Goal: Transaction & Acquisition: Subscribe to service/newsletter

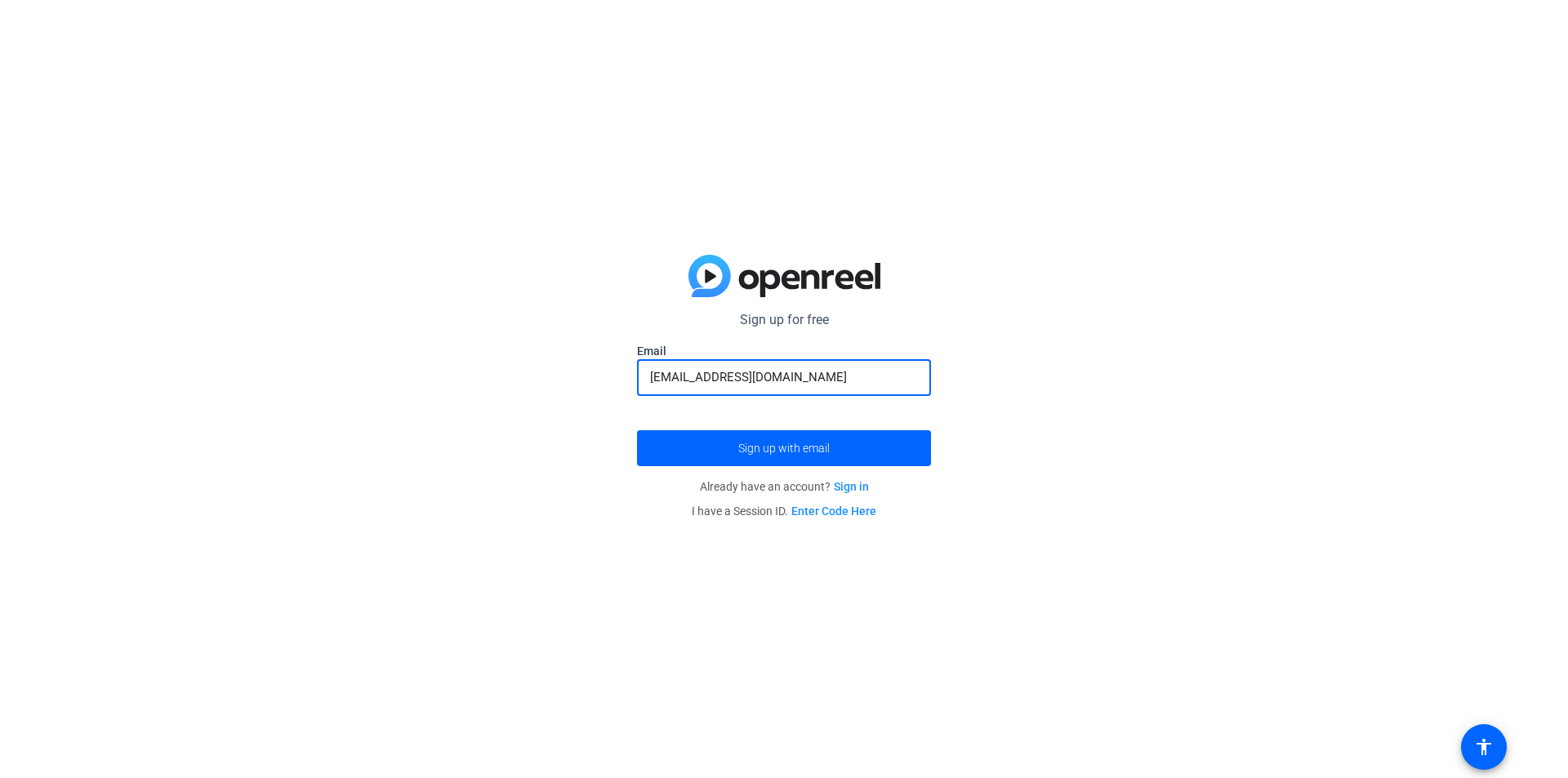
drag, startPoint x: 829, startPoint y: 382, endPoint x: 607, endPoint y: 351, distance: 224.2
click at [607, 351] on div "Sign up for free Email [EMAIL_ADDRESS][DOMAIN_NAME] Sign up with email Already …" at bounding box center [784, 389] width 1568 height 778
click at [792, 375] on input "[EMAIL_ADDRESS][DOMAIN_NAME]" at bounding box center [784, 377] width 268 height 20
type input "[EMAIL_ADDRESS][DOMAIN_NAME]"
click at [782, 432] on span "submit" at bounding box center [783, 448] width 294 height 39
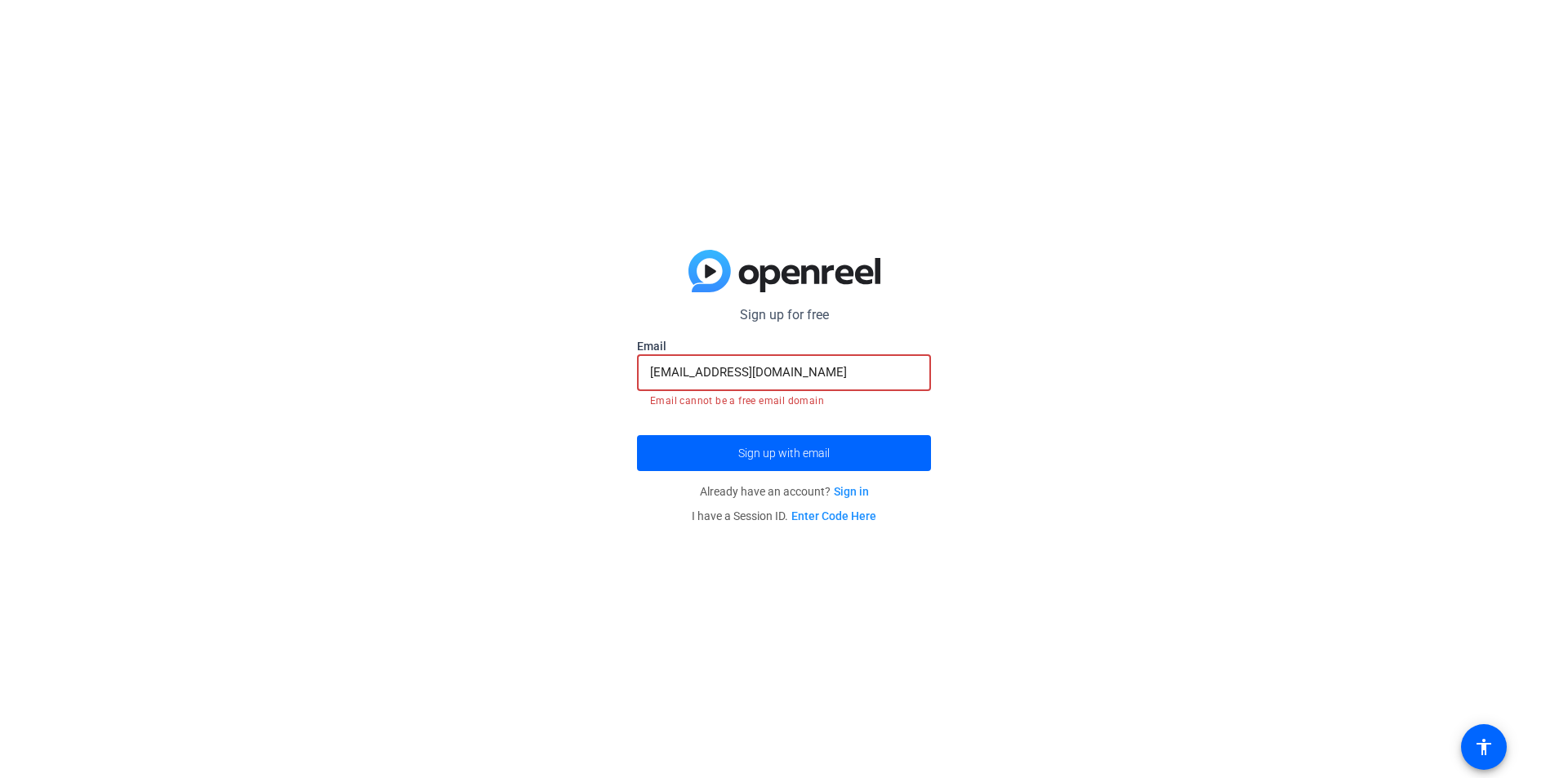
drag, startPoint x: 652, startPoint y: 374, endPoint x: 619, endPoint y: 372, distance: 33.1
click at [619, 372] on div "Sign up for free Email [EMAIL_ADDRESS][DOMAIN_NAME] Email cannot be a free emai…" at bounding box center [784, 389] width 1568 height 778
click at [935, 389] on div "Sign up for free Email [EMAIL_ADDRESS][DOMAIN_NAME] Email cannot be a free emai…" at bounding box center [784, 389] width 1568 height 778
click at [832, 357] on div "[EMAIL_ADDRESS][DOMAIN_NAME]" at bounding box center [784, 373] width 268 height 37
click at [827, 375] on input "[EMAIL_ADDRESS][DOMAIN_NAME]" at bounding box center [784, 372] width 268 height 20
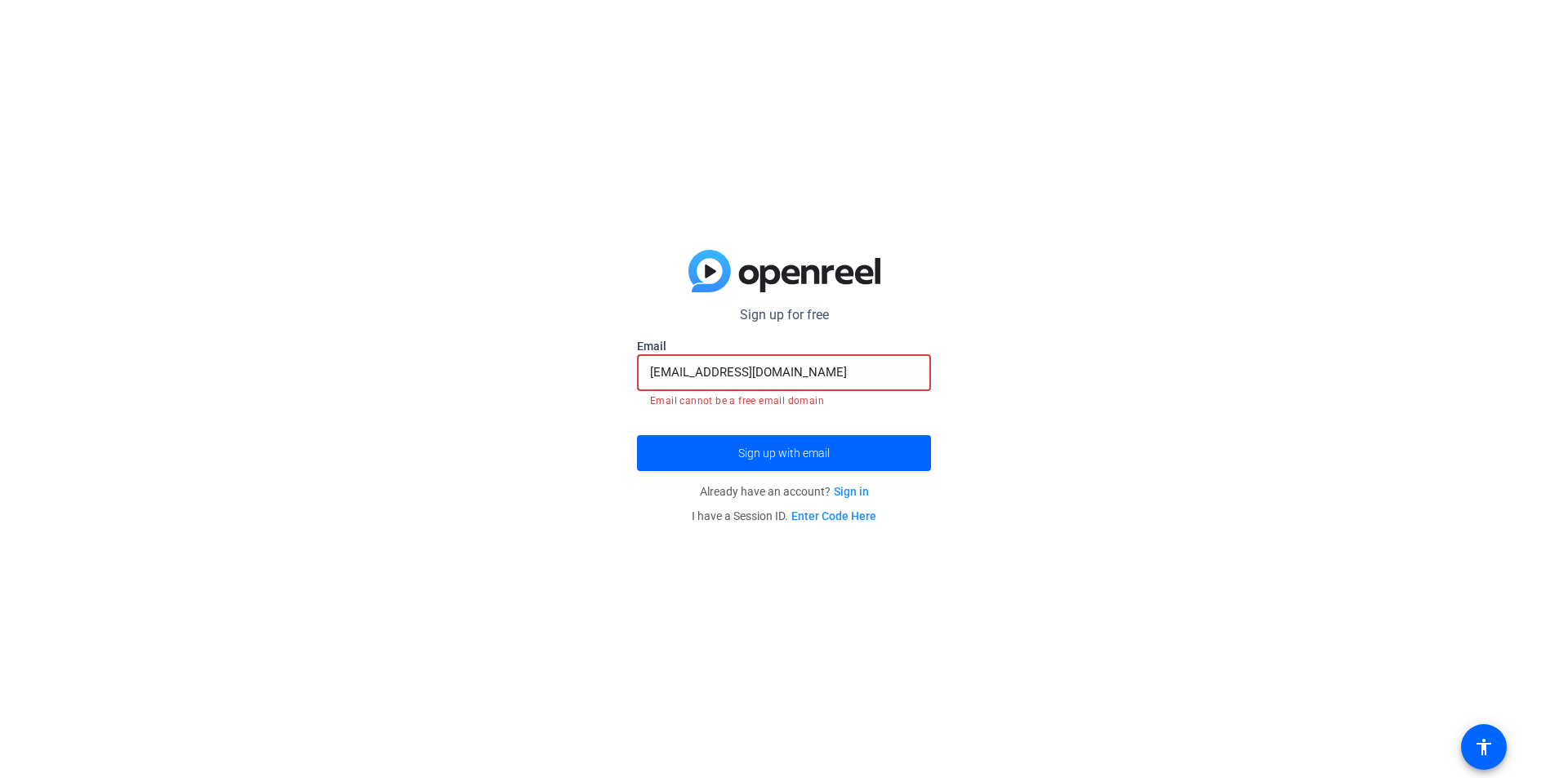
drag, startPoint x: 809, startPoint y: 375, endPoint x: 541, endPoint y: 360, distance: 268.4
click at [541, 360] on div "Sign up for free Email [EMAIL_ADDRESS][DOMAIN_NAME] Email cannot be a free emai…" at bounding box center [784, 389] width 1568 height 778
click at [806, 437] on span "submit" at bounding box center [783, 453] width 294 height 39
